Goal: Task Accomplishment & Management: Manage account settings

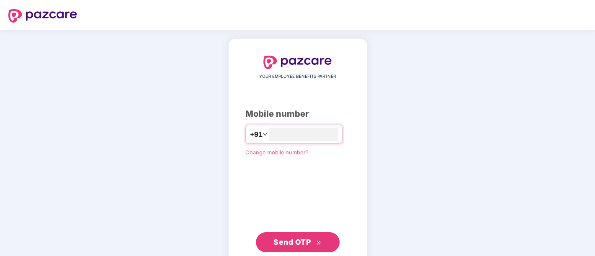
type input "**********"
click at [300, 238] on span "Send OTP" at bounding box center [292, 241] width 37 height 9
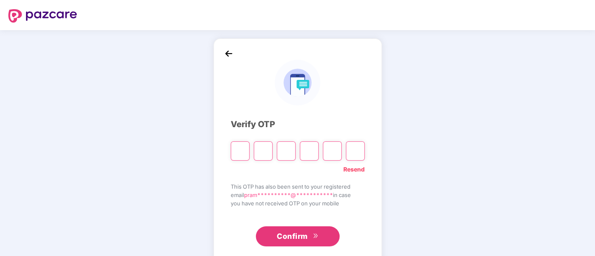
paste input "*"
type input "*"
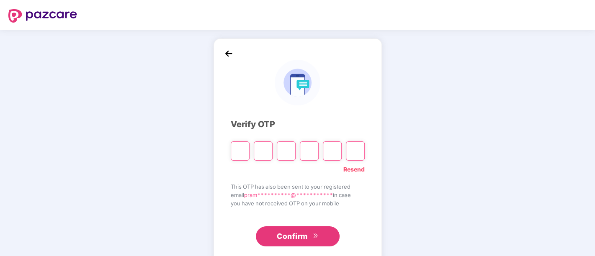
type input "*"
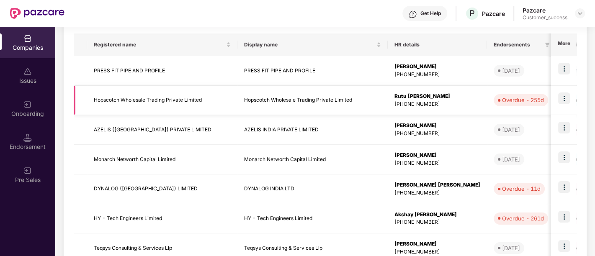
click at [566, 98] on img at bounding box center [565, 99] width 12 height 12
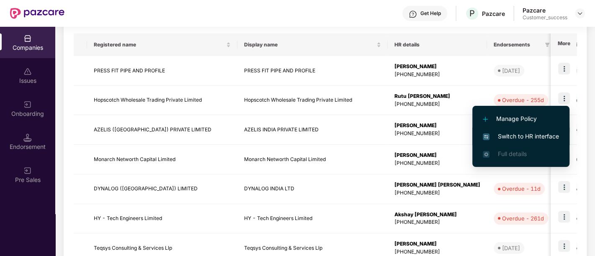
click at [532, 137] on span "Switch to HR interface" at bounding box center [521, 136] width 76 height 9
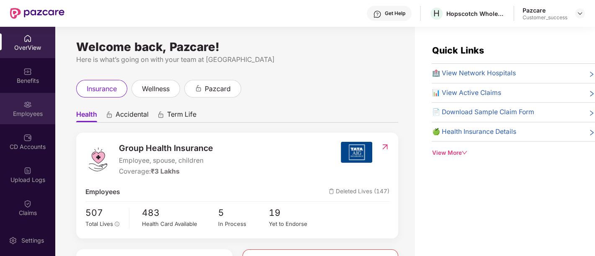
click at [27, 122] on div "Employees" at bounding box center [27, 108] width 55 height 31
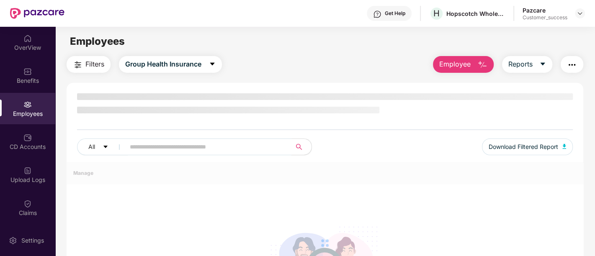
click at [171, 151] on div "All Download Filtered Report" at bounding box center [325, 150] width 496 height 23
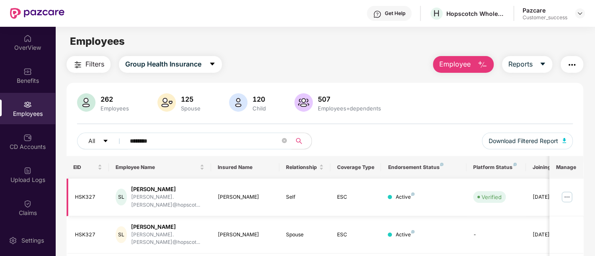
scroll to position [43, 0]
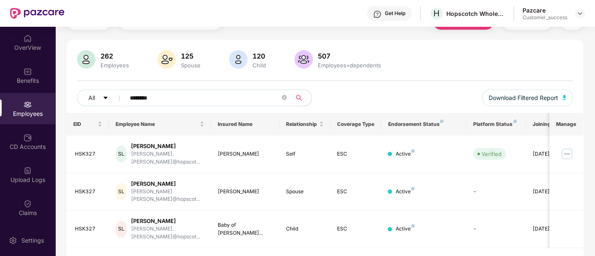
type input "********"
